Goal: Find specific page/section: Find specific page/section

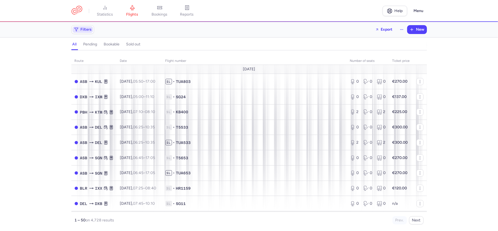
click at [86, 28] on span "Filters" at bounding box center [86, 29] width 11 height 4
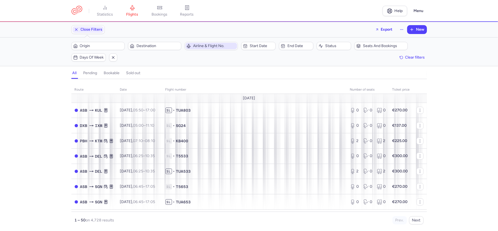
click at [208, 47] on span "Airline & Flight No." at bounding box center [214, 46] width 43 height 4
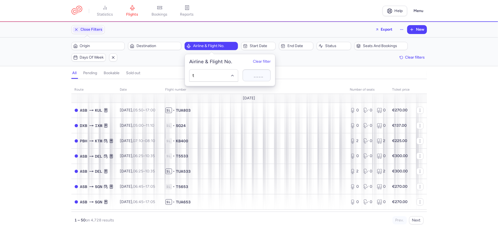
type input "t5"
click at [215, 87] on span "Turkmenistan Airlines" at bounding box center [213, 87] width 27 height 4
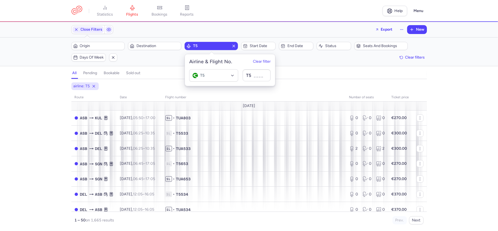
click at [163, 82] on div "airline: T5" at bounding box center [249, 86] width 358 height 10
click at [163, 90] on div "airline: T5" at bounding box center [249, 86] width 358 height 10
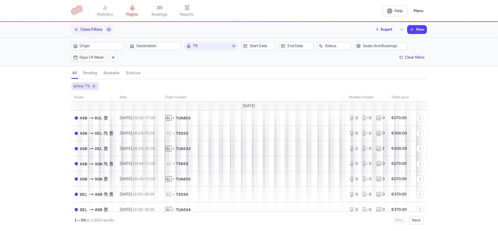
click at [113, 73] on h4 "bookable" at bounding box center [112, 73] width 16 height 5
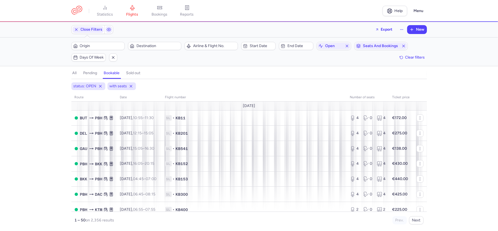
click at [71, 74] on section "all pending bookable sold out 2" at bounding box center [249, 73] width 498 height 12
click at [217, 48] on span "Airline & Flight No." at bounding box center [214, 46] width 43 height 4
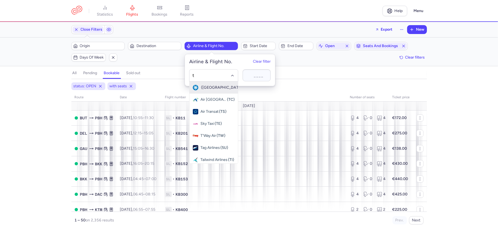
type input "t5"
click at [218, 87] on span "Turkmenistan Airlines" at bounding box center [213, 87] width 27 height 4
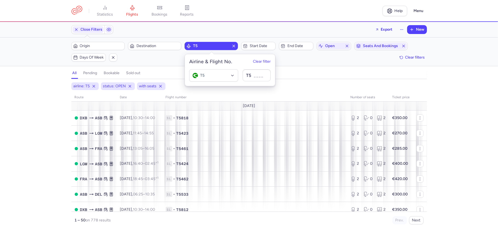
click at [145, 67] on div "Close Filters Export New Filters (3) – 778 results Origin Destination T5 Start …" at bounding box center [249, 126] width 498 height 209
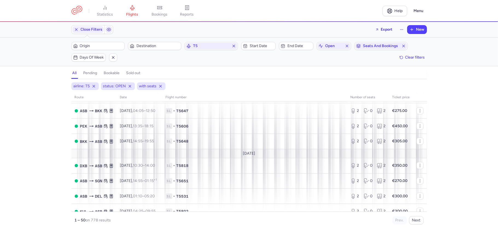
scroll to position [669, 0]
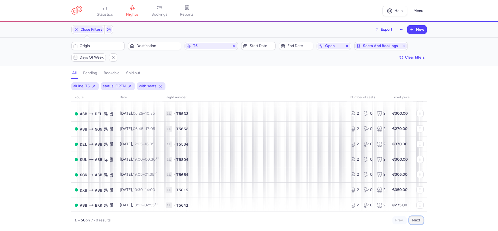
click at [414, 220] on button "Next" at bounding box center [416, 220] width 14 height 8
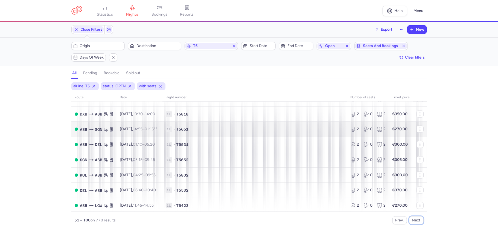
scroll to position [660, 0]
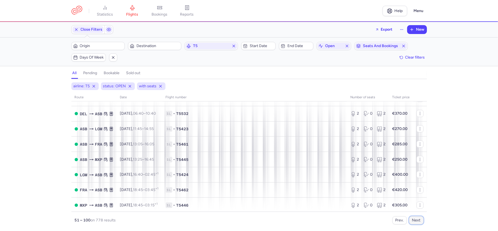
click at [418, 219] on button "Next" at bounding box center [416, 220] width 14 height 8
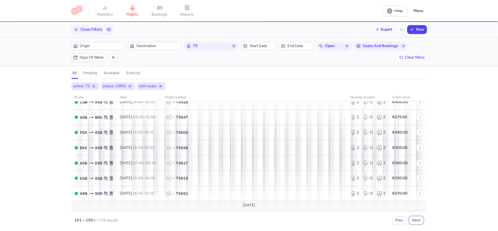
scroll to position [669, 0]
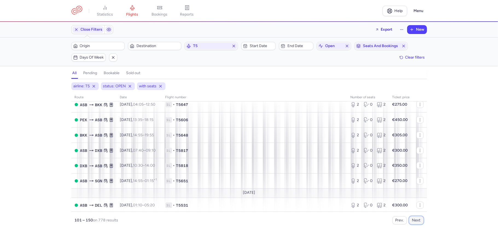
click at [422, 219] on button "Next" at bounding box center [416, 220] width 14 height 8
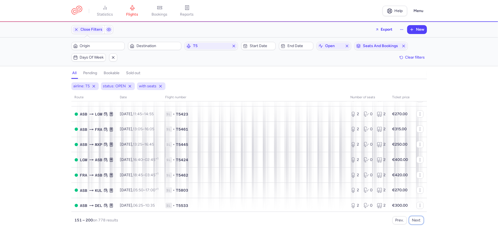
scroll to position [660, 0]
click at [415, 221] on button "Next" at bounding box center [416, 220] width 14 height 8
click at [417, 220] on button "Next" at bounding box center [416, 220] width 14 height 8
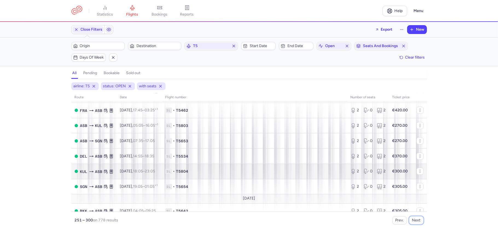
scroll to position [669, 0]
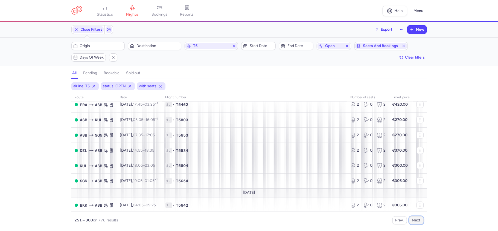
click at [419, 219] on button "Next" at bounding box center [416, 220] width 14 height 8
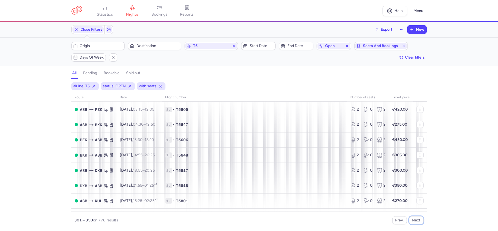
scroll to position [660, 0]
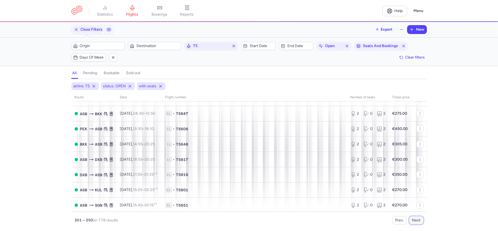
click at [416, 216] on button "Next" at bounding box center [416, 220] width 14 height 8
click at [415, 218] on button "Next" at bounding box center [416, 220] width 14 height 8
click at [410, 221] on button "Next" at bounding box center [416, 220] width 14 height 8
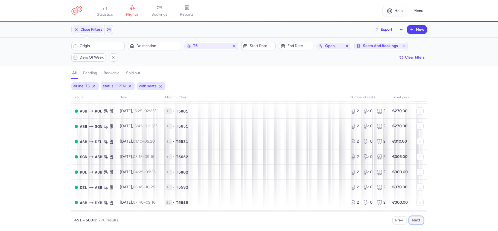
scroll to position [669, 0]
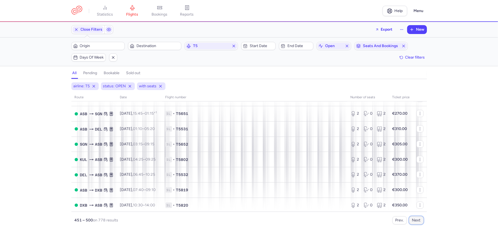
click at [418, 218] on button "Next" at bounding box center [416, 220] width 14 height 8
click at [160, 84] on icon at bounding box center [160, 86] width 4 height 4
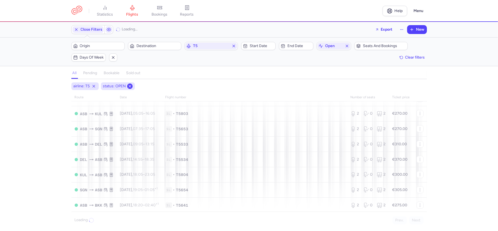
click at [128, 86] on icon at bounding box center [130, 86] width 4 height 4
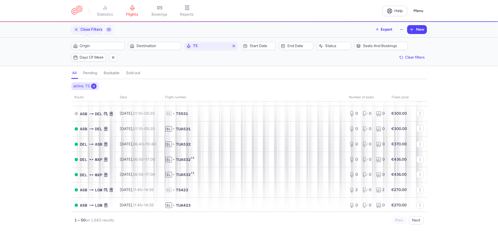
click at [95, 86] on line at bounding box center [94, 86] width 2 height 2
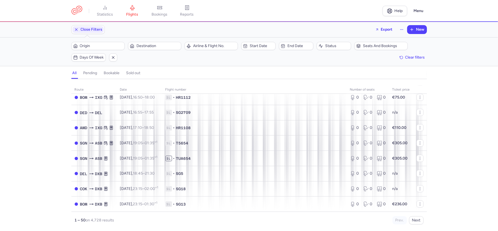
scroll to position [652, 0]
